Goal: Task Accomplishment & Management: Complete application form

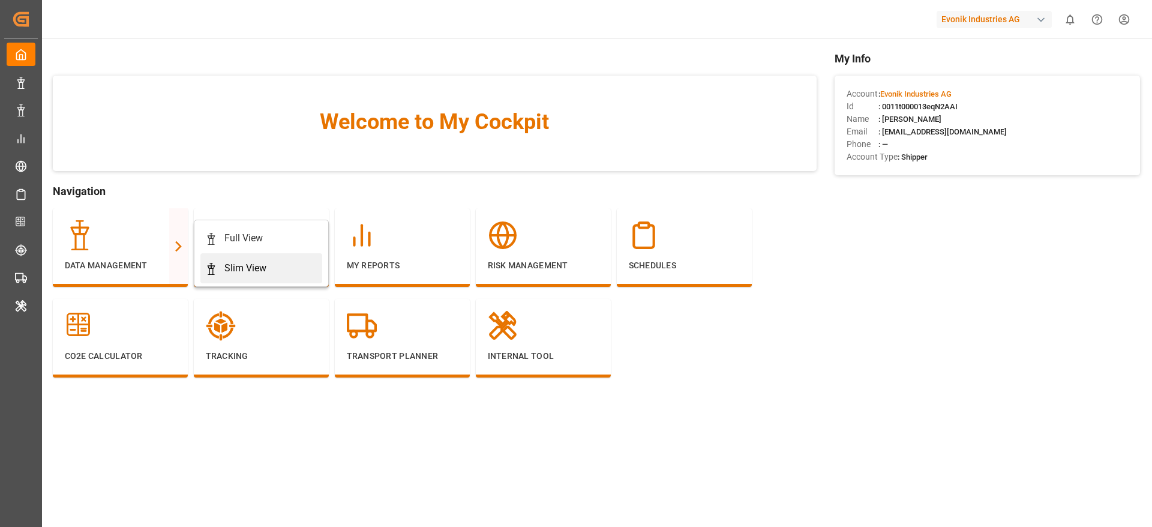
click at [221, 262] on div "Slim View" at bounding box center [261, 268] width 112 height 14
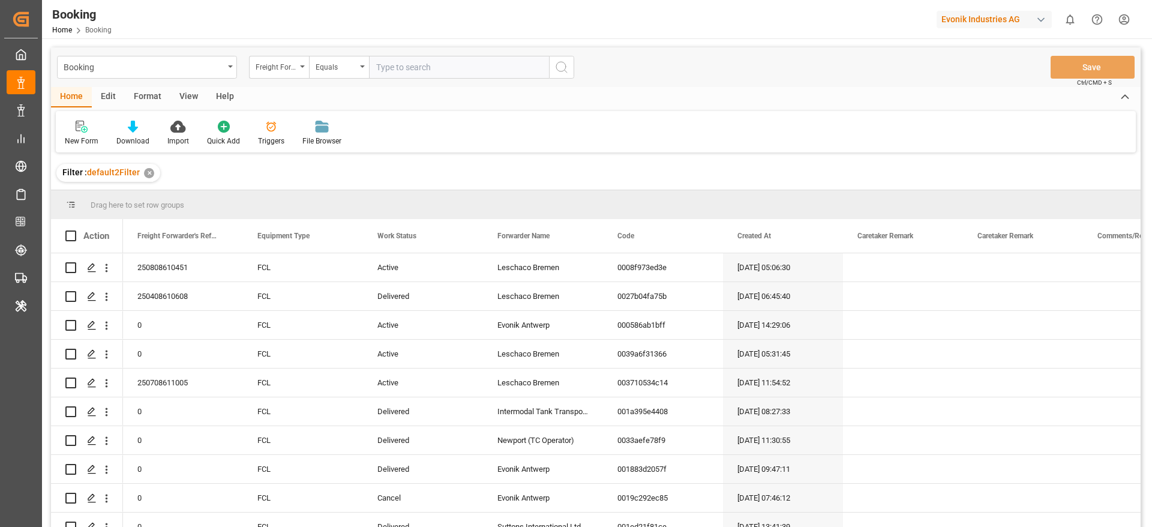
click at [150, 98] on div "Format" at bounding box center [148, 97] width 46 height 20
click at [80, 131] on icon at bounding box center [82, 127] width 11 height 12
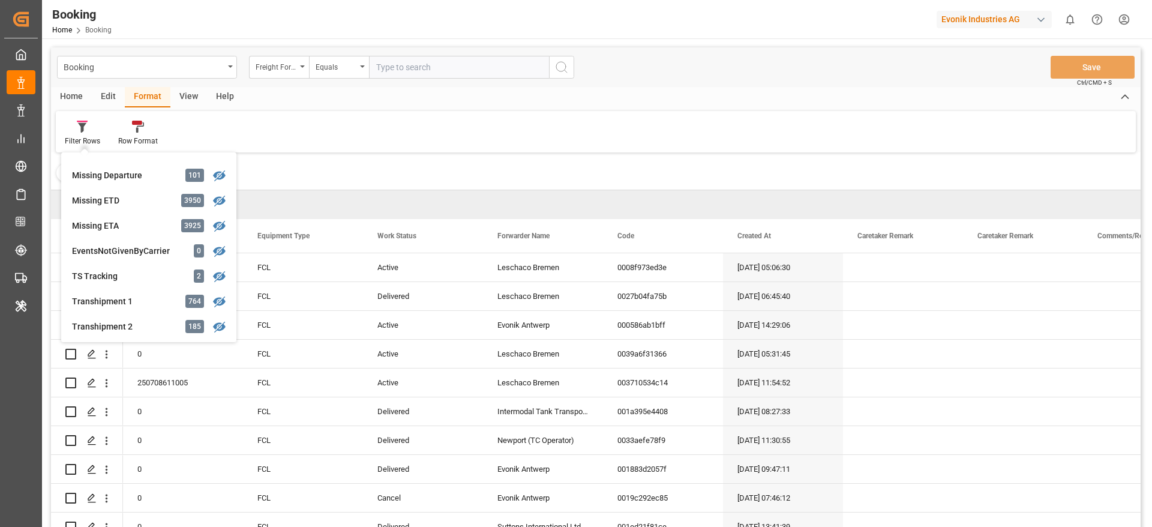
scroll to position [274, 0]
click at [121, 196] on div "Booking Freight Forwarder's Reference No. Equals Save Ctrl/CMD + S Home Edit Fo…" at bounding box center [595, 302] width 1089 height 511
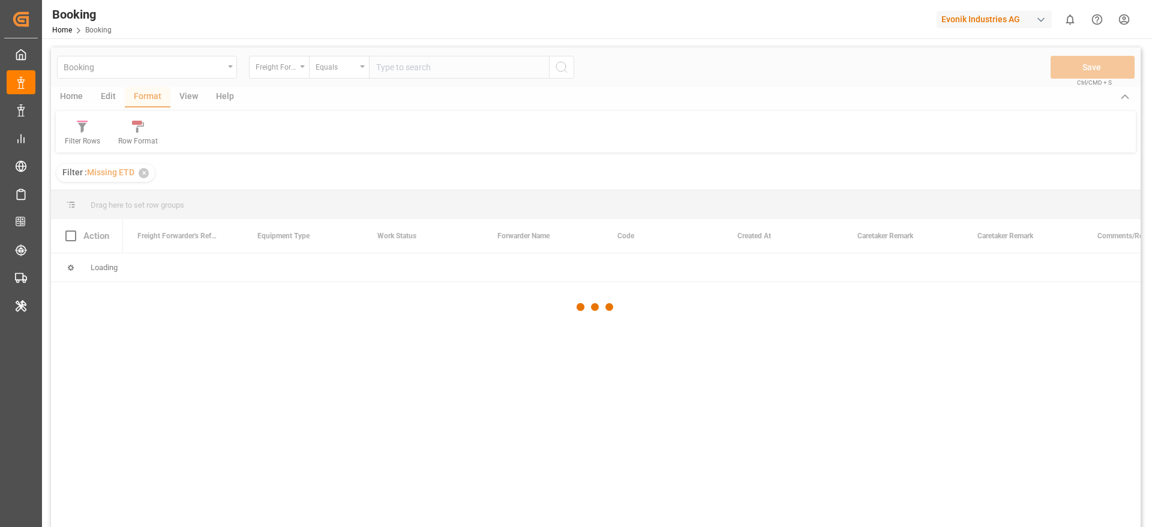
click at [121, 196] on div at bounding box center [595, 306] width 1089 height 519
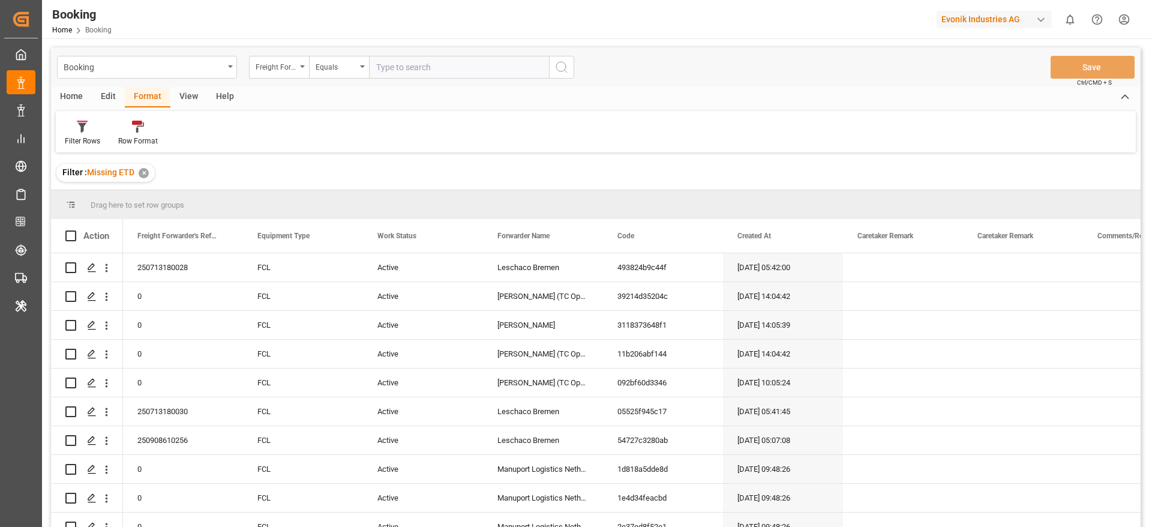
click at [191, 97] on div "View" at bounding box center [188, 97] width 37 height 20
click at [84, 126] on div at bounding box center [76, 126] width 23 height 13
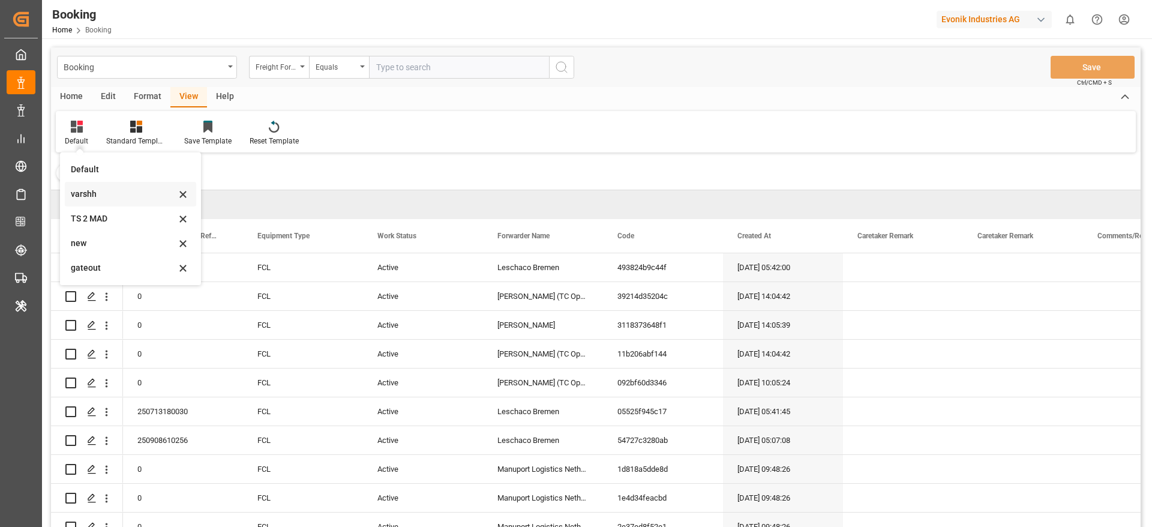
click at [140, 201] on div "varshh" at bounding box center [130, 194] width 131 height 25
click at [140, 201] on span "Drag here to set row groups" at bounding box center [138, 204] width 94 height 9
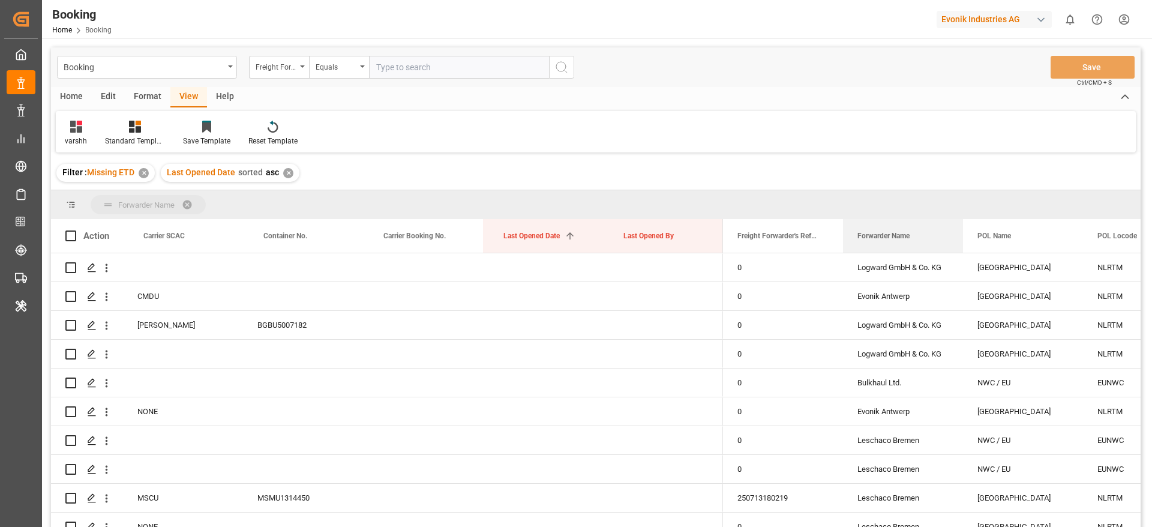
drag, startPoint x: 889, startPoint y: 242, endPoint x: 884, endPoint y: 209, distance: 33.9
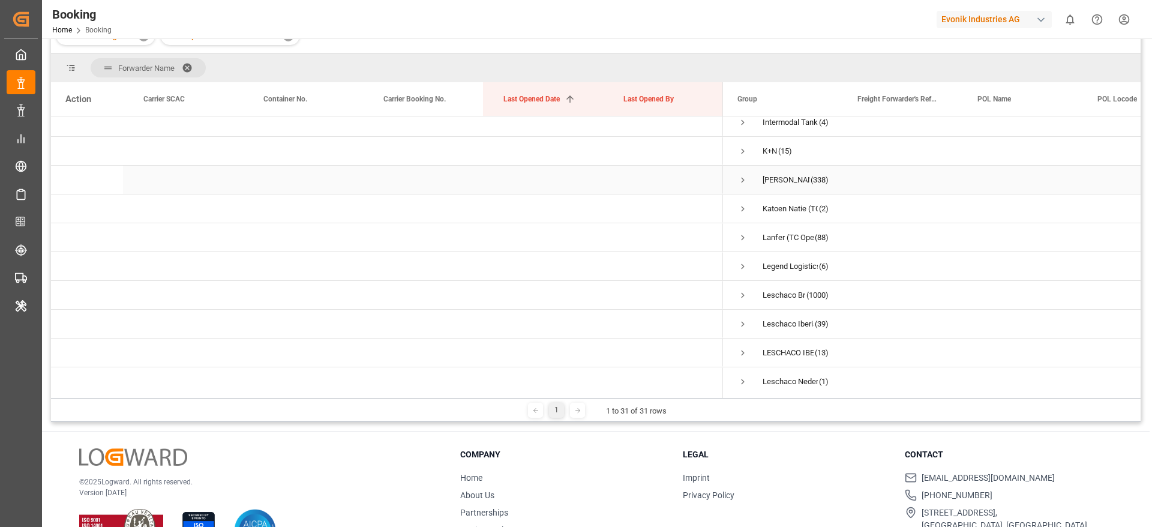
scroll to position [302, 0]
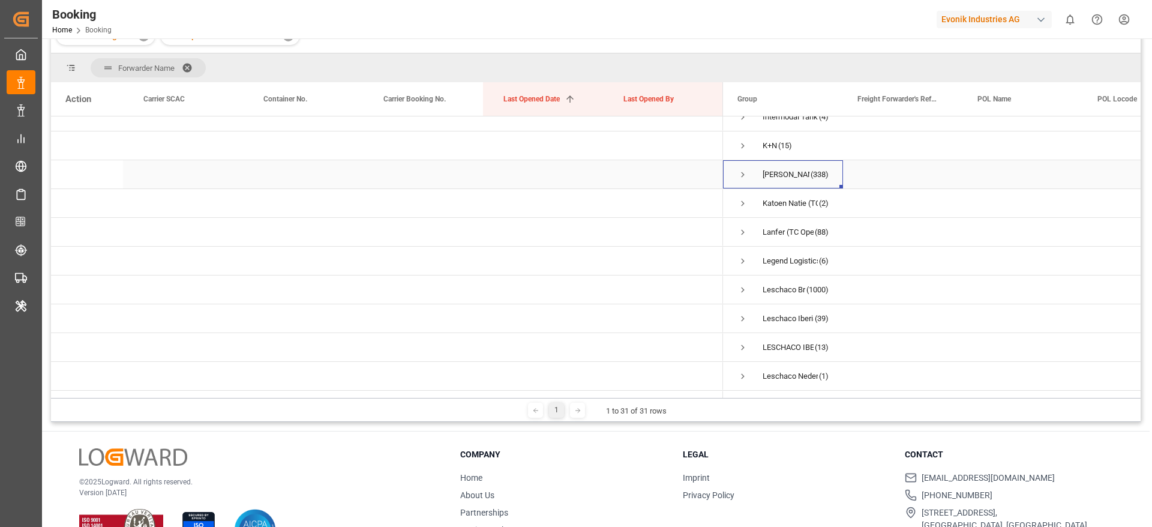
click at [742, 173] on span "Press SPACE to select this row." at bounding box center [742, 174] width 11 height 11
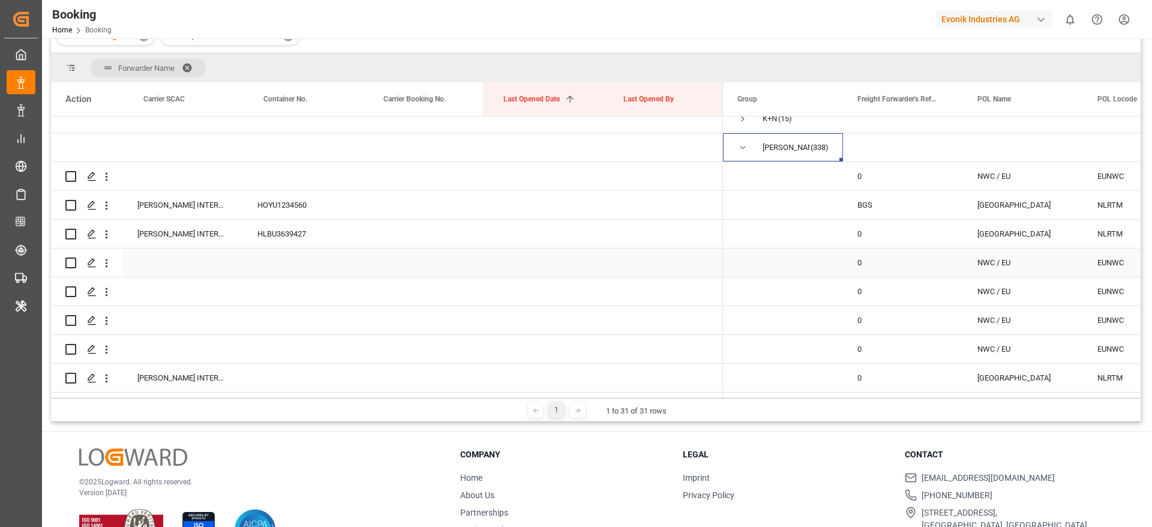
scroll to position [320, 0]
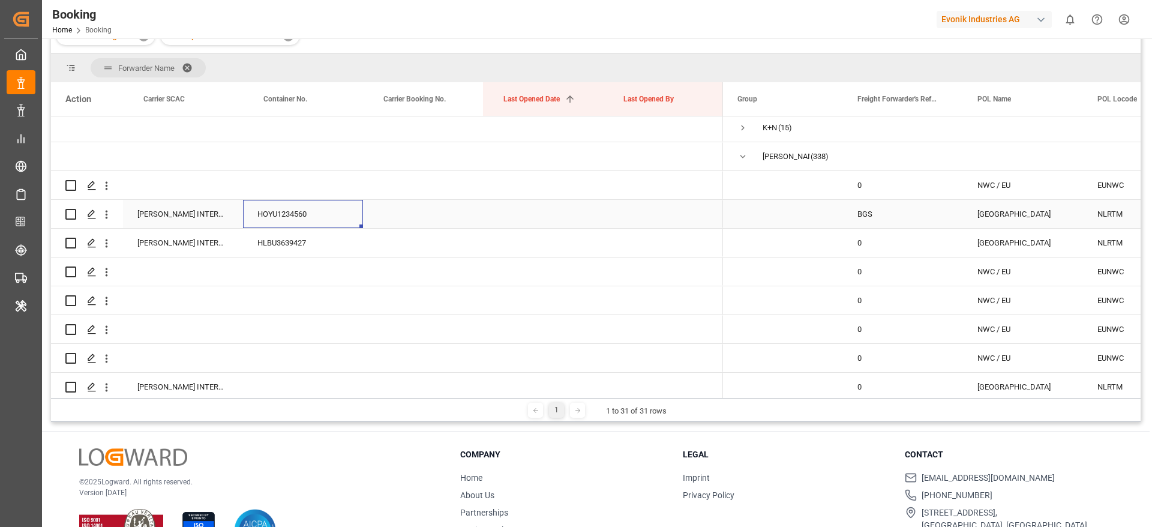
click at [284, 217] on div "HOYU1234560" at bounding box center [303, 214] width 120 height 28
click at [291, 247] on div "HLBU3639427" at bounding box center [303, 243] width 120 height 28
click at [543, 268] on div "Press SPACE to select this row." at bounding box center [543, 271] width 120 height 28
click at [108, 239] on icon "open menu" at bounding box center [106, 243] width 13 height 13
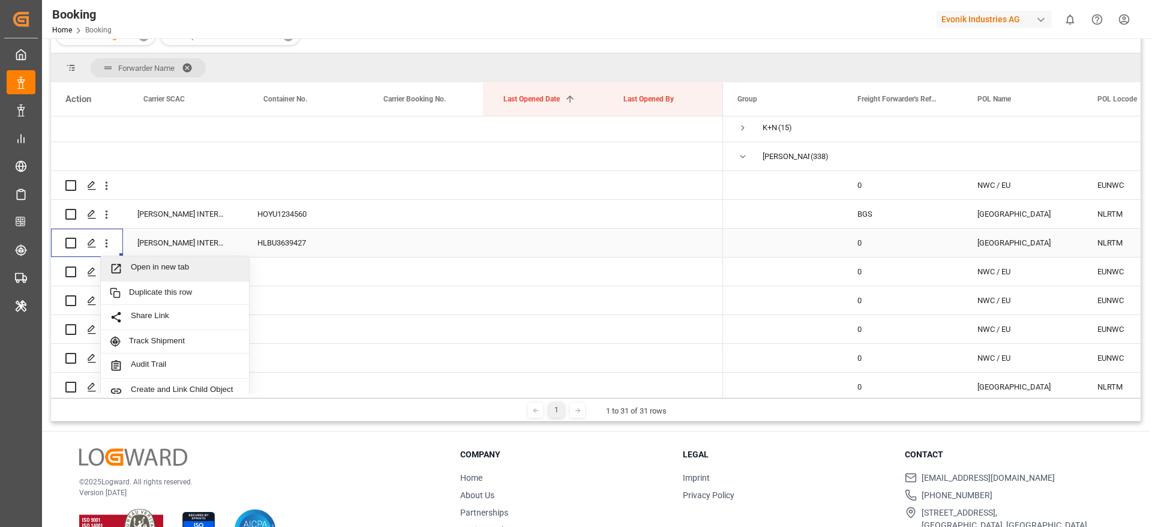
click at [154, 259] on div "Open in new tab" at bounding box center [175, 268] width 148 height 25
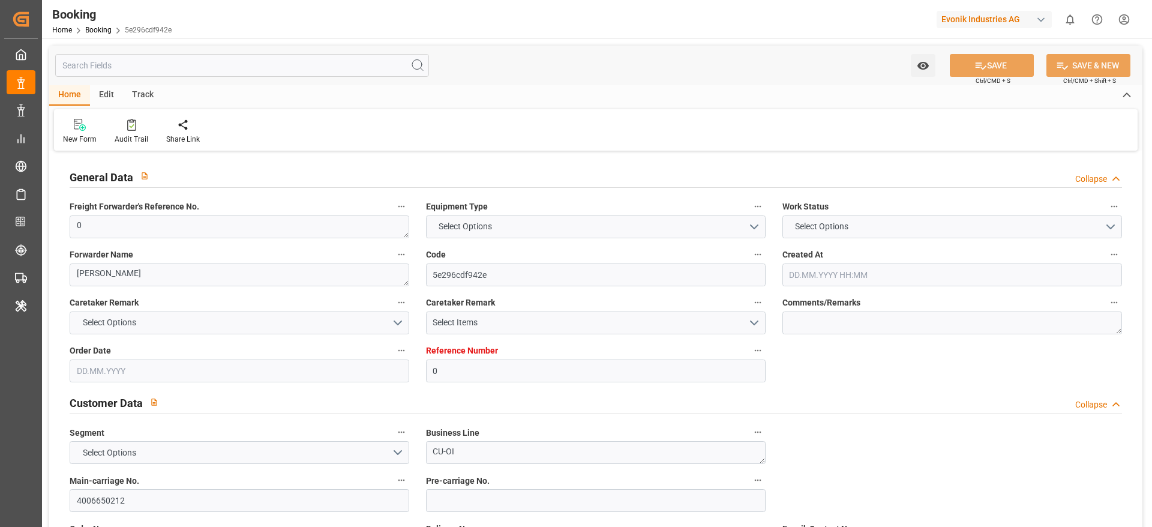
type input "0"
type input "NLRTM"
type input "INNSA"
type input "03.07.2025 06:36"
type input "03.07.2025"
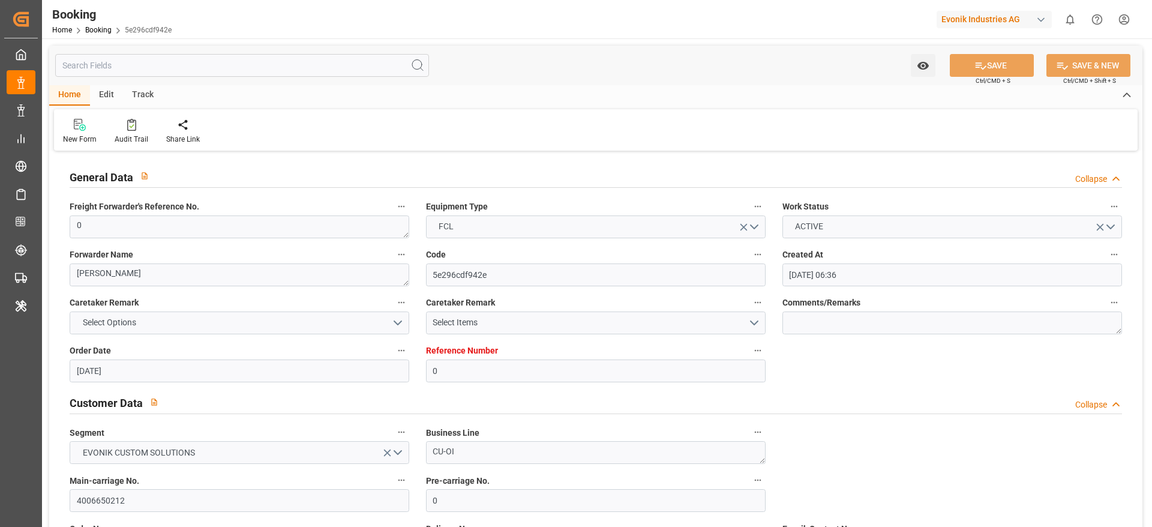
type input "27.08.2025"
type input "03.07.2025"
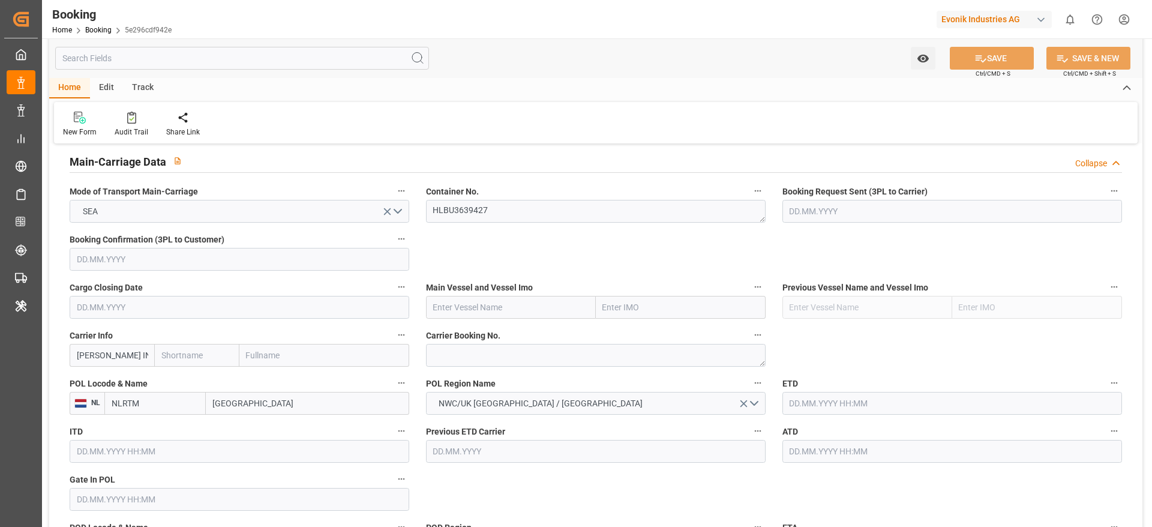
scroll to position [740, 0]
paste textarea "93307309"
click at [461, 353] on textarea at bounding box center [595, 356] width 339 height 23
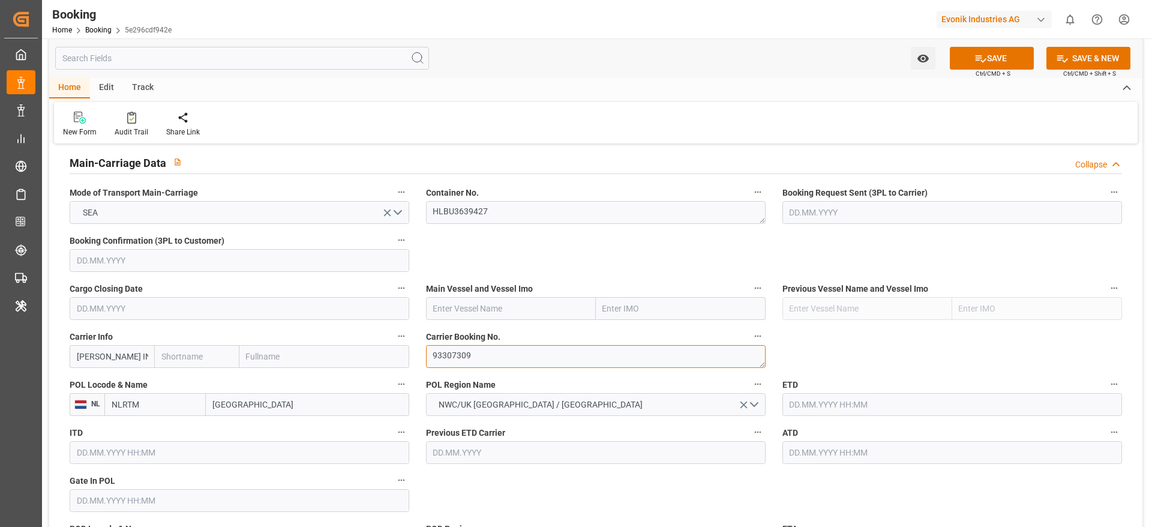
click at [459, 353] on textarea "93307309" at bounding box center [595, 356] width 339 height 23
type textarea "93307309"
click at [256, 263] on input "text" at bounding box center [239, 260] width 339 height 23
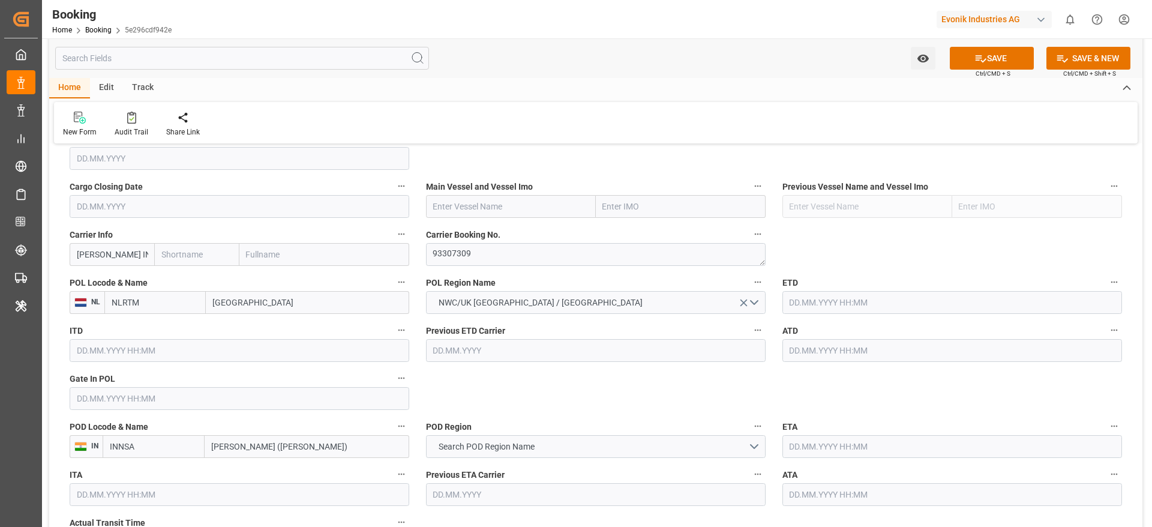
scroll to position [871, 0]
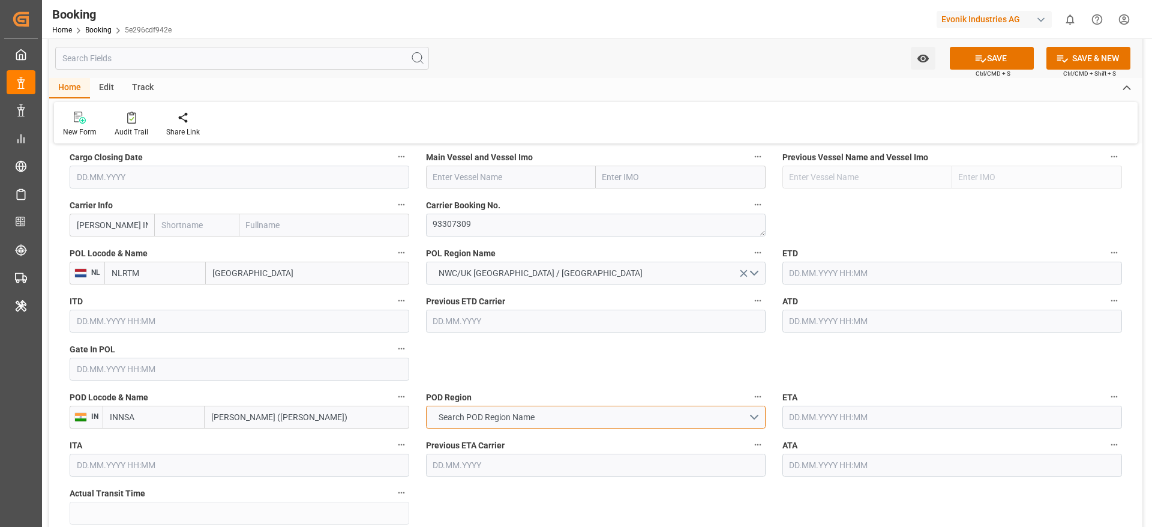
click at [473, 418] on span "Search POD Region Name" at bounding box center [486, 417] width 108 height 13
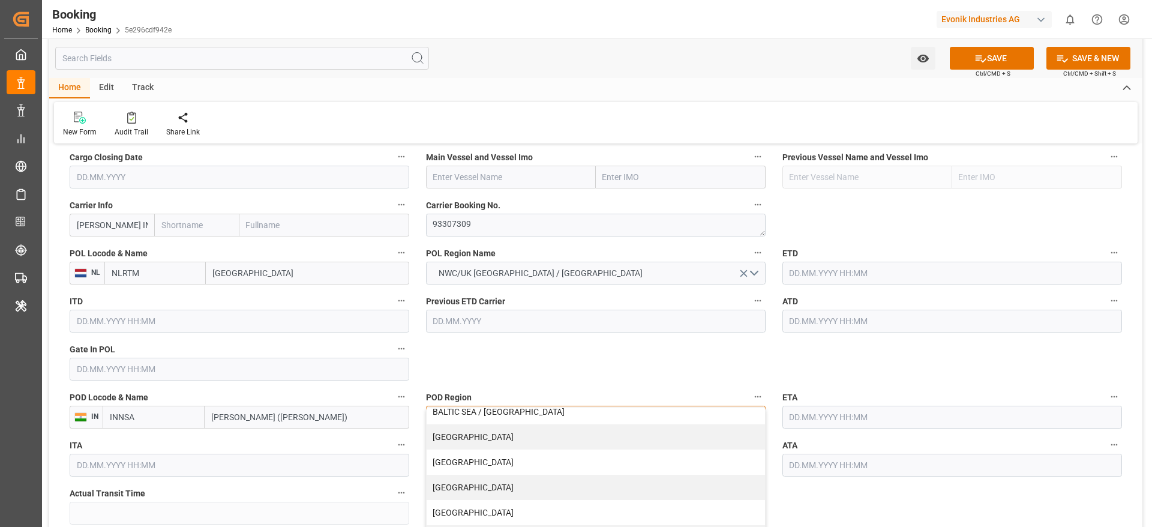
scroll to position [108, 0]
click at [472, 450] on div "CENTRAL AMERICA" at bounding box center [595, 462] width 338 height 25
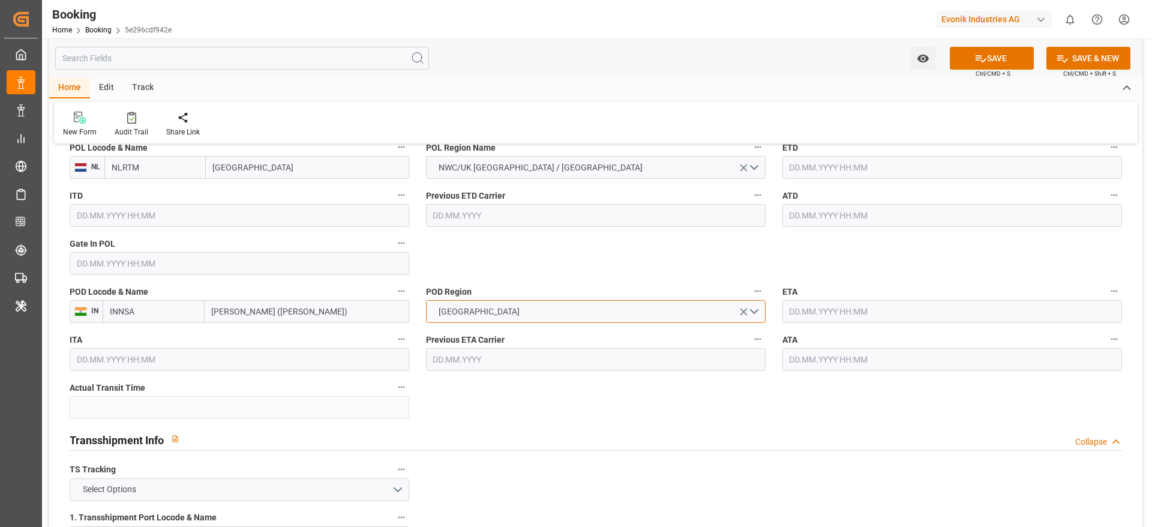
scroll to position [977, 0]
click at [506, 308] on span "CENTRAL AMERICA" at bounding box center [478, 311] width 93 height 13
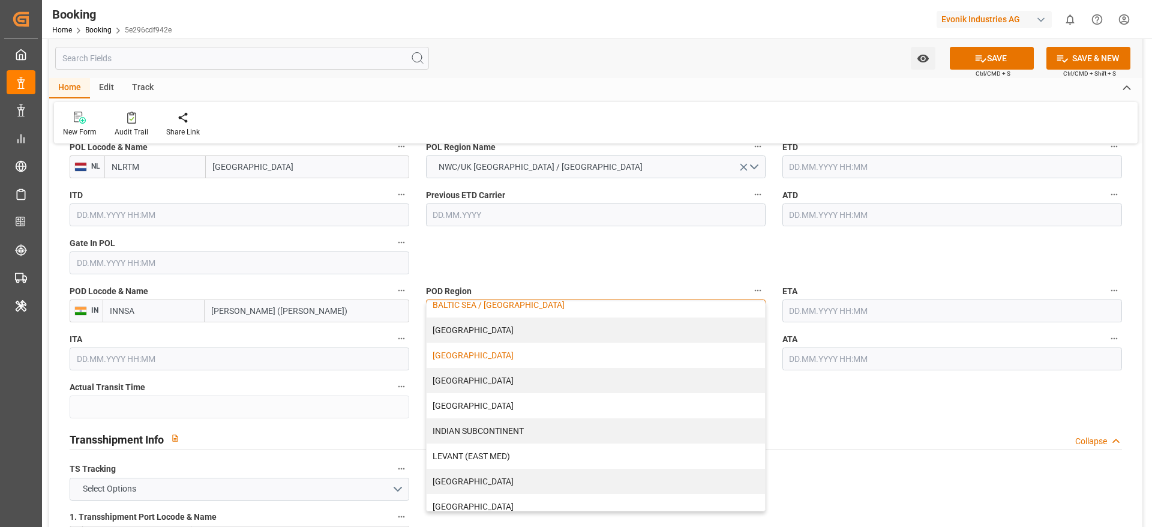
scroll to position [112, 0]
click at [486, 420] on div "INDIAN SUBCONTINENT" at bounding box center [595, 428] width 338 height 25
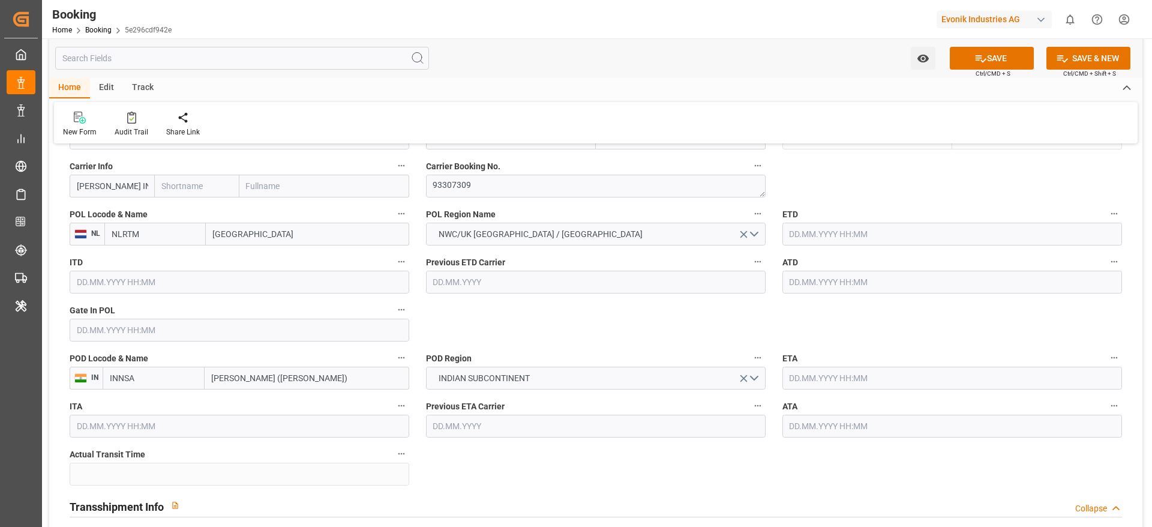
scroll to position [0, 82]
drag, startPoint x: 73, startPoint y: 191, endPoint x: 163, endPoint y: 187, distance: 90.6
click at [163, 187] on div "[PERSON_NAME] INTERN. SPEDITION GMBH" at bounding box center [239, 186] width 339 height 23
type input "HLCU"
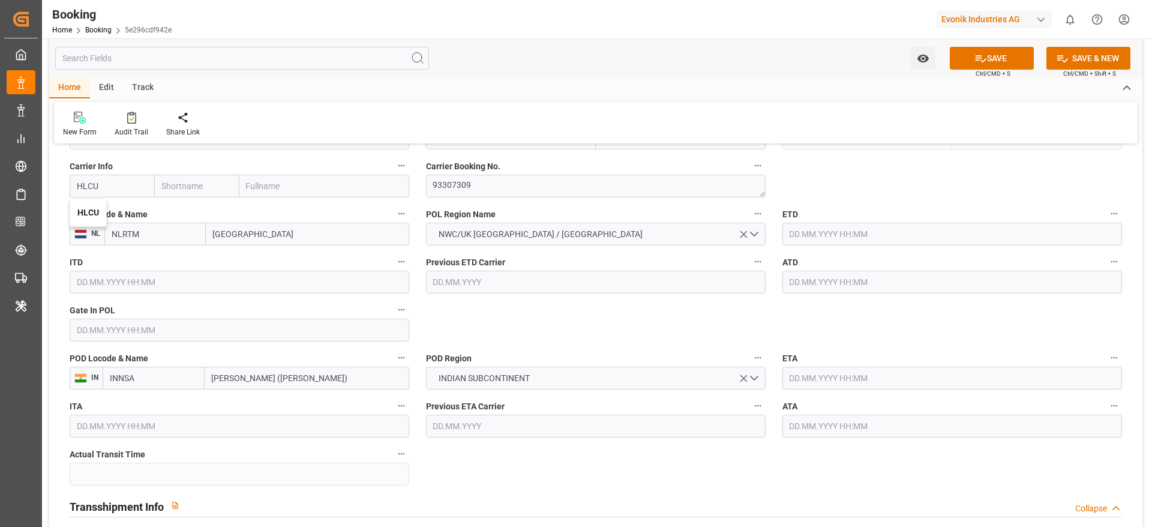
click at [81, 210] on b "HLCU" at bounding box center [88, 213] width 22 height 10
type input "Hapag Lloyd"
type input "Hapag Lloyd Aktiengesellschaft"
type input "HLCU"
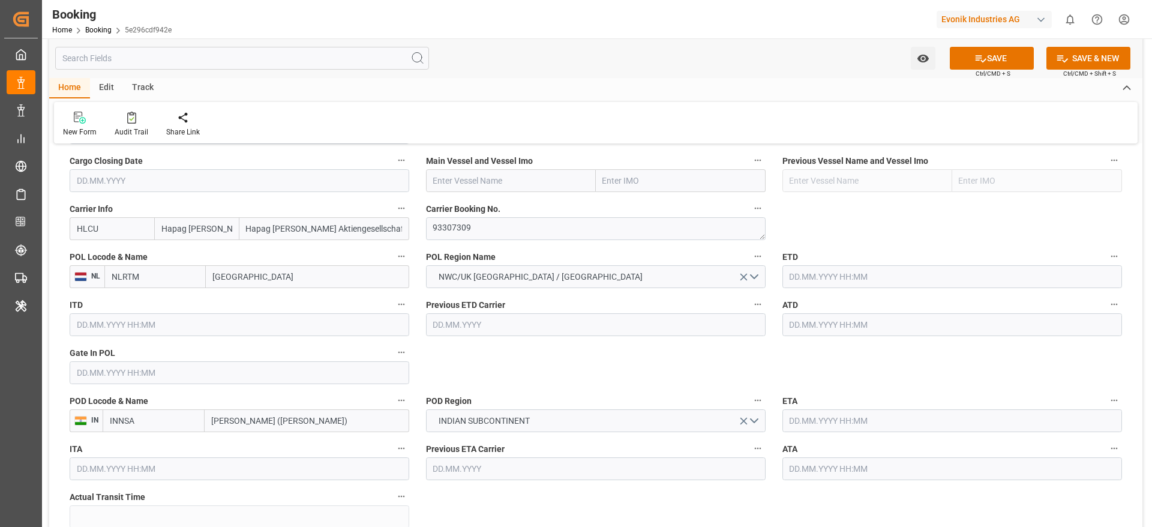
scroll to position [867, 0]
paste input "ATLANTA EXPRESS"
type input "ATLANTA EXPRESS"
click at [498, 187] on input "ATLANTA EXPRESS" at bounding box center [511, 181] width 170 height 23
click at [519, 203] on span "ATLANTA EXPRESS - 9667162" at bounding box center [489, 208] width 111 height 10
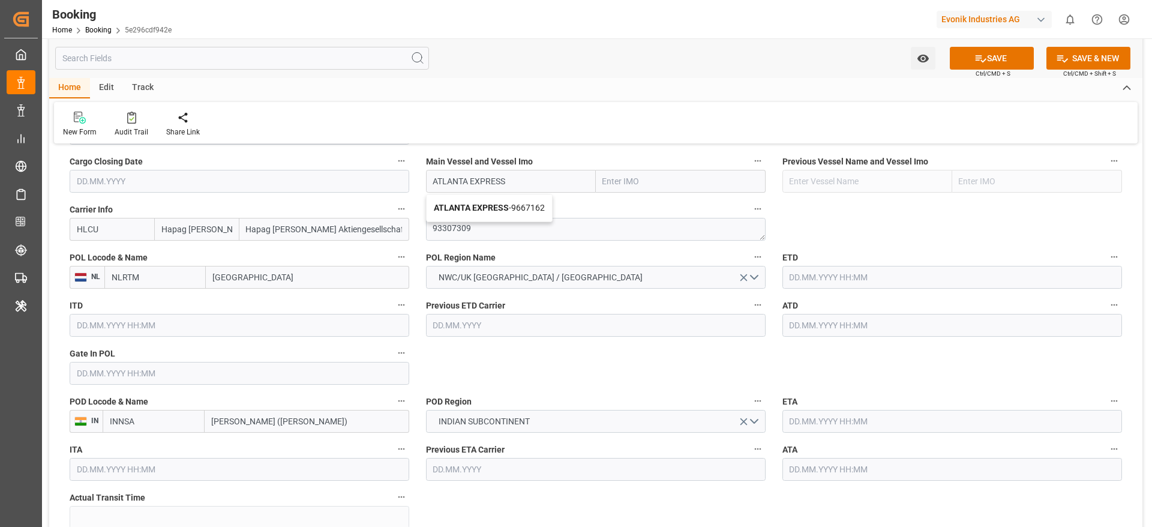
type input "9667162"
type input "ATLANTA EXPRESS"
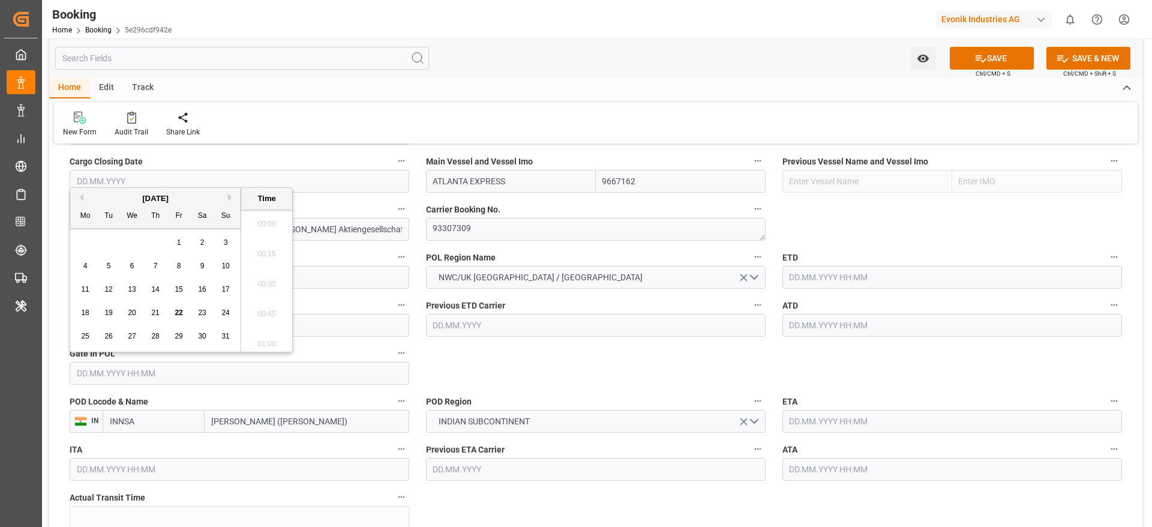
click at [123, 373] on input "text" at bounding box center [239, 373] width 339 height 23
click at [80, 199] on button "Previous Month" at bounding box center [79, 197] width 7 height 7
click at [81, 267] on div "7" at bounding box center [85, 266] width 15 height 14
type input "07.07.2025 00:00"
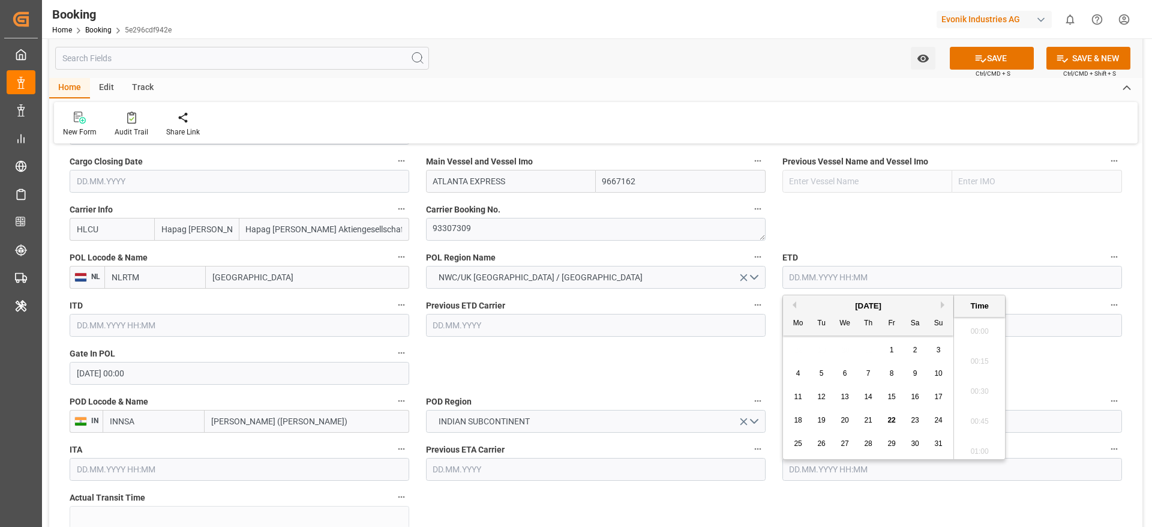
click at [822, 275] on input "text" at bounding box center [951, 277] width 339 height 23
click at [792, 304] on button "Previous Month" at bounding box center [792, 304] width 7 height 7
click at [920, 376] on div "12" at bounding box center [914, 373] width 15 height 14
type input "12.07.2025 00:00"
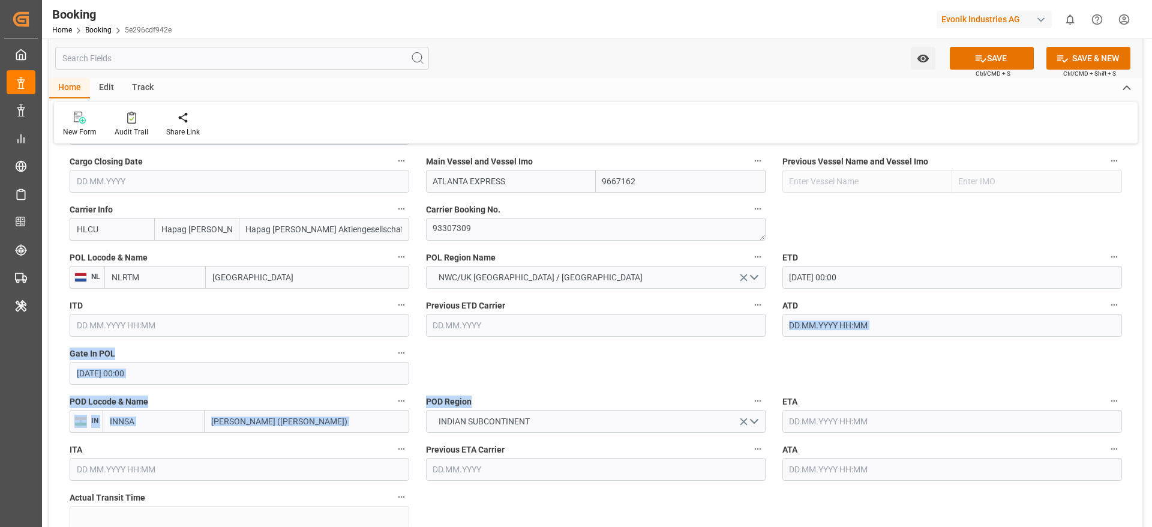
drag, startPoint x: 742, startPoint y: 367, endPoint x: 822, endPoint y: 320, distance: 93.0
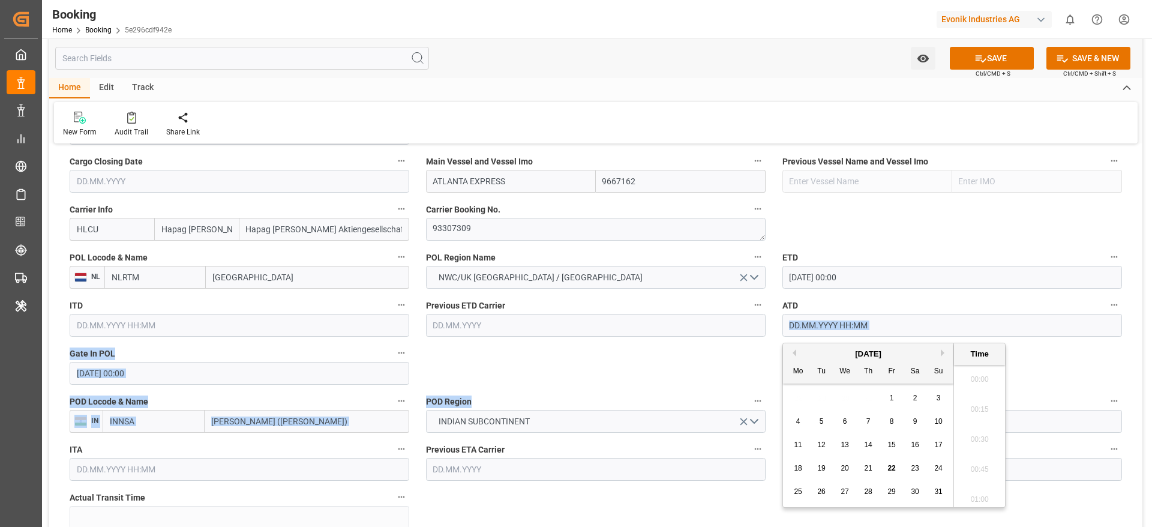
click at [822, 320] on input "text" at bounding box center [951, 325] width 339 height 23
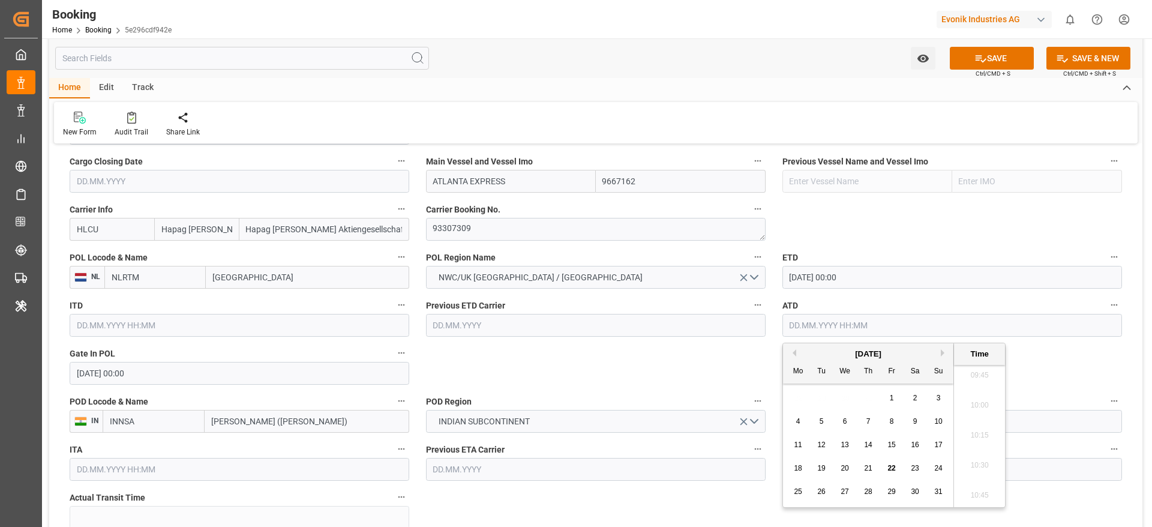
click at [794, 352] on button "Previous Month" at bounding box center [792, 352] width 7 height 7
click at [917, 421] on span "12" at bounding box center [914, 421] width 8 height 8
type input "12.07.2025 00:00"
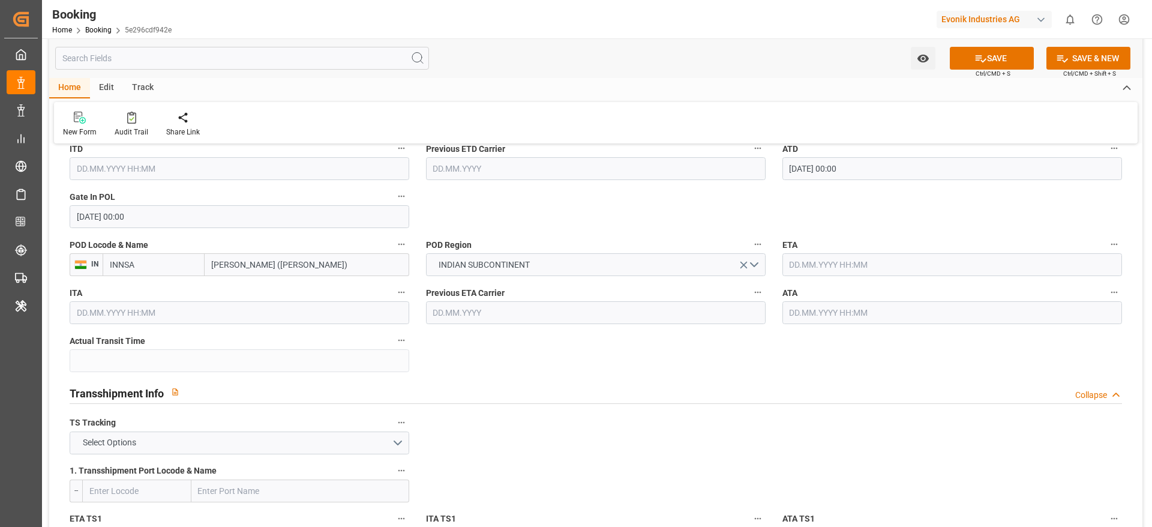
scroll to position [1043, 0]
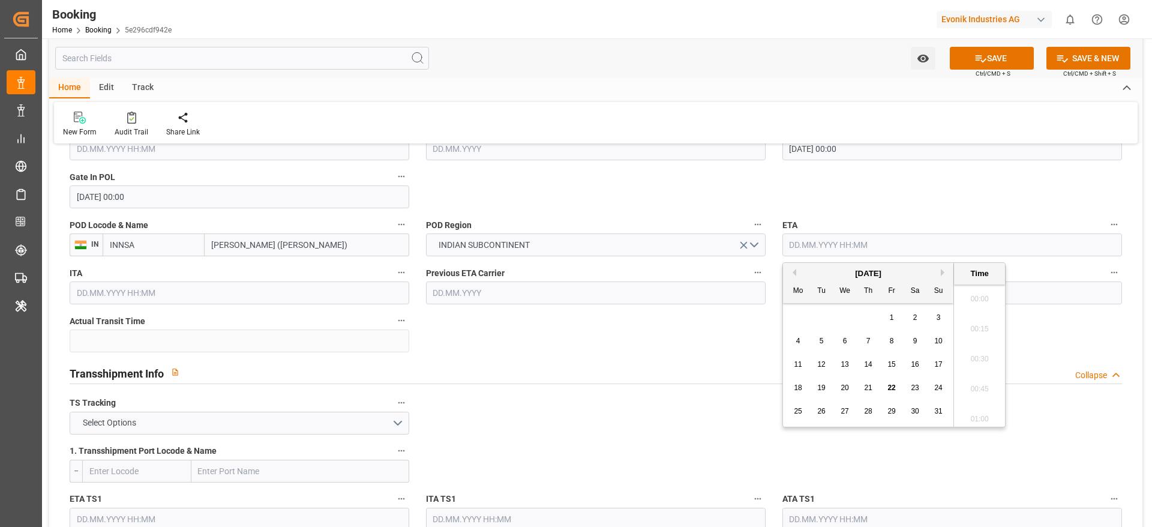
click at [789, 242] on input "text" at bounding box center [951, 244] width 339 height 23
click at [837, 413] on div "27" at bounding box center [844, 411] width 15 height 14
type input "27.08.2025 00:00"
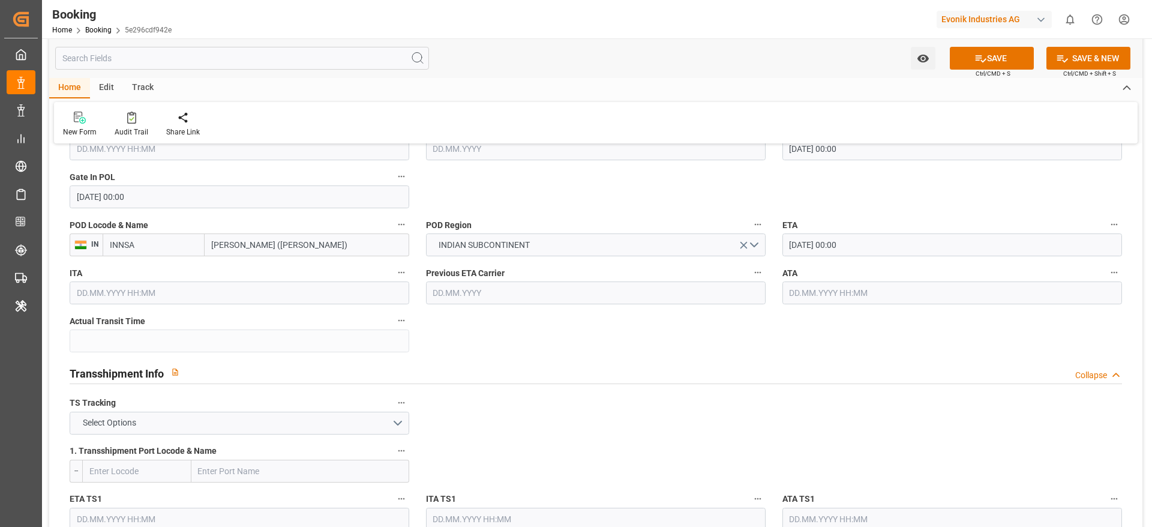
click at [683, 368] on div "Transshipment Info Collapse" at bounding box center [596, 371] width 1052 height 23
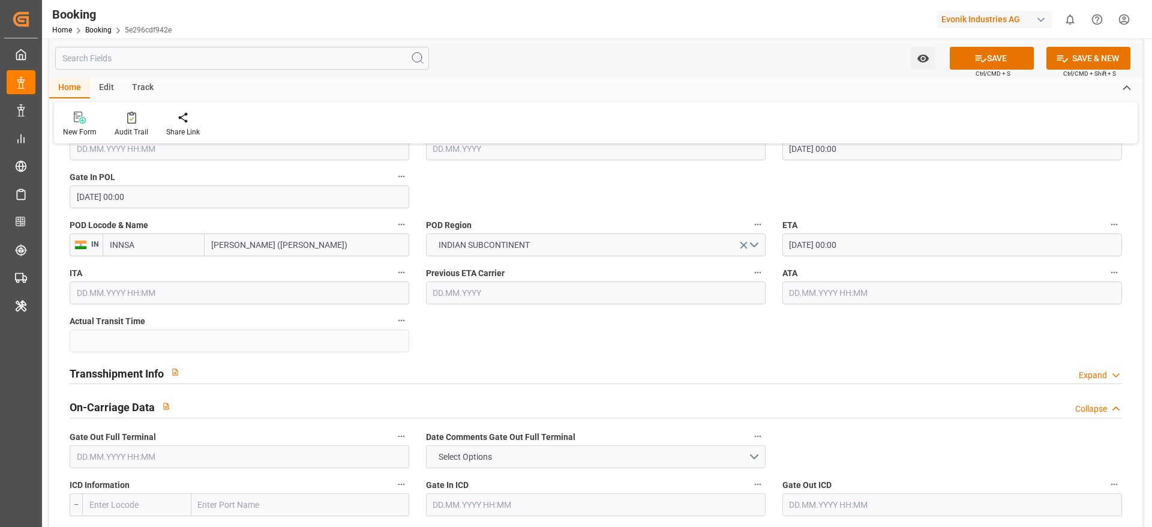
click at [621, 378] on div "Transshipment Info Expand" at bounding box center [596, 371] width 1052 height 23
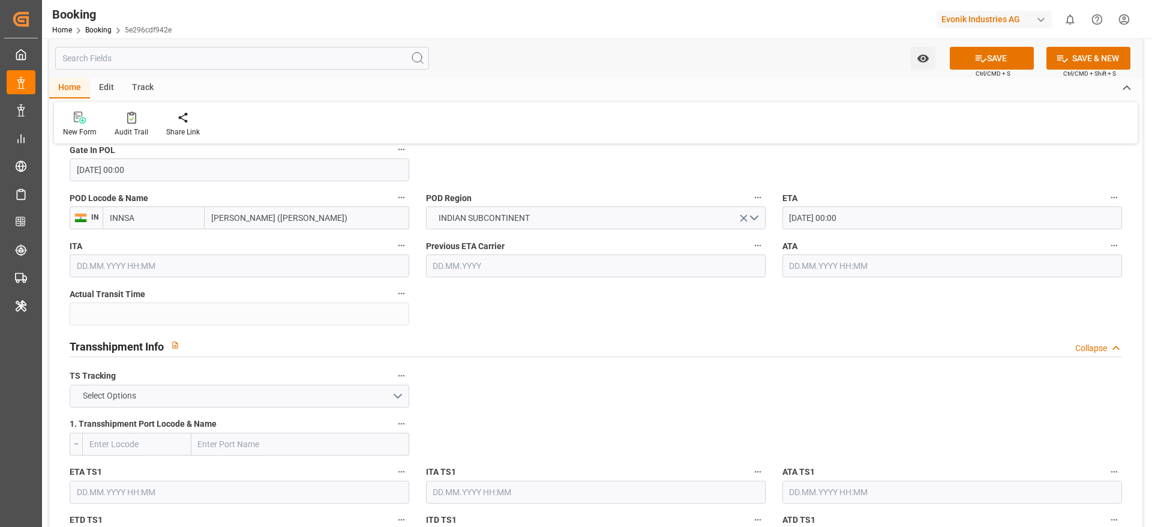
scroll to position [1071, 0]
click at [300, 398] on button "Select Options" at bounding box center [239, 395] width 339 height 23
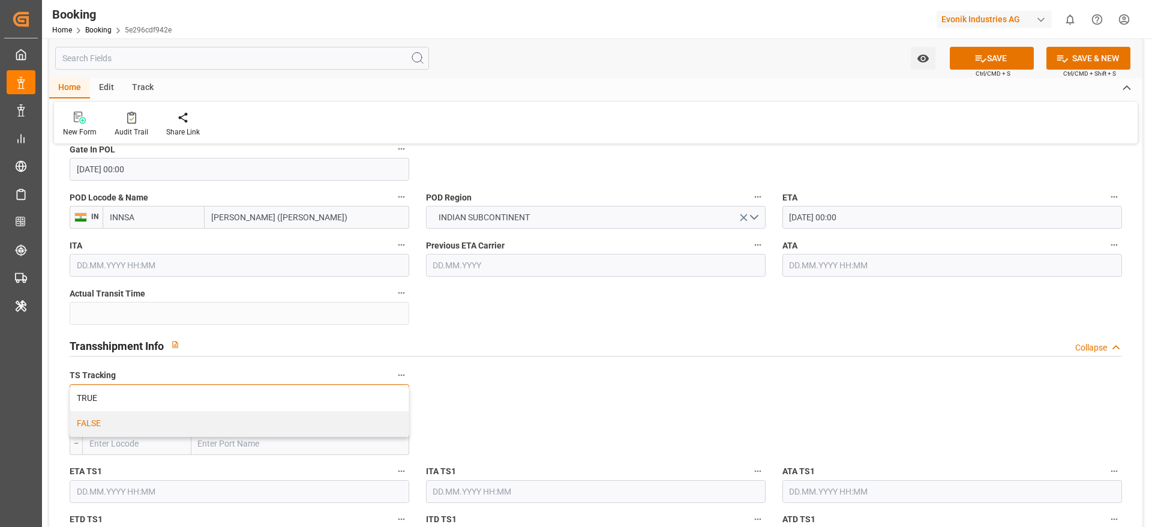
click at [247, 423] on div "FALSE" at bounding box center [239, 423] width 338 height 25
